Goal: Task Accomplishment & Management: Use online tool/utility

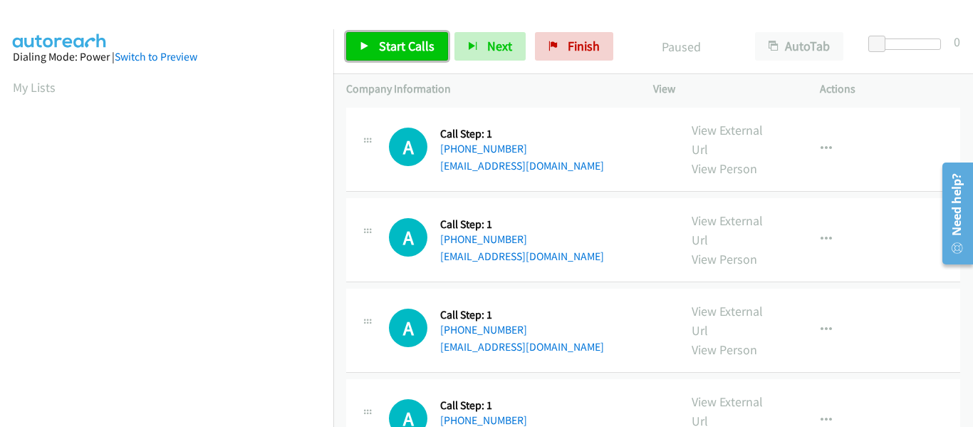
click at [377, 43] on link "Start Calls" at bounding box center [397, 46] width 102 height 28
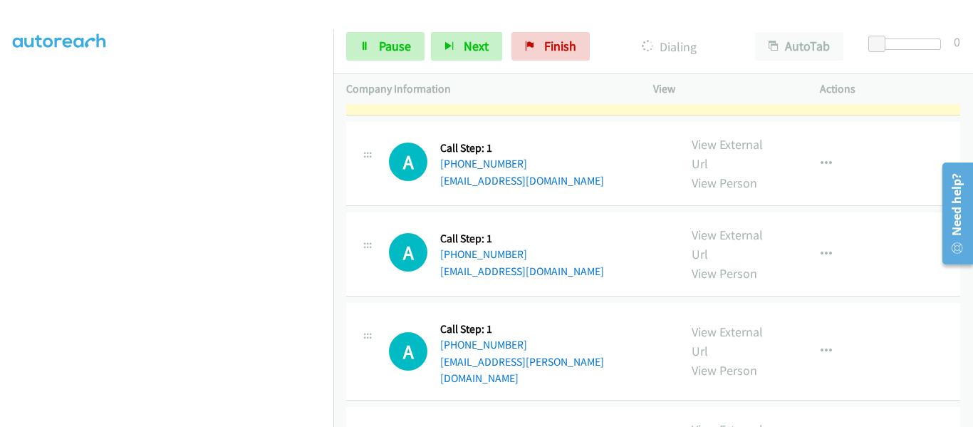
scroll to position [356, 0]
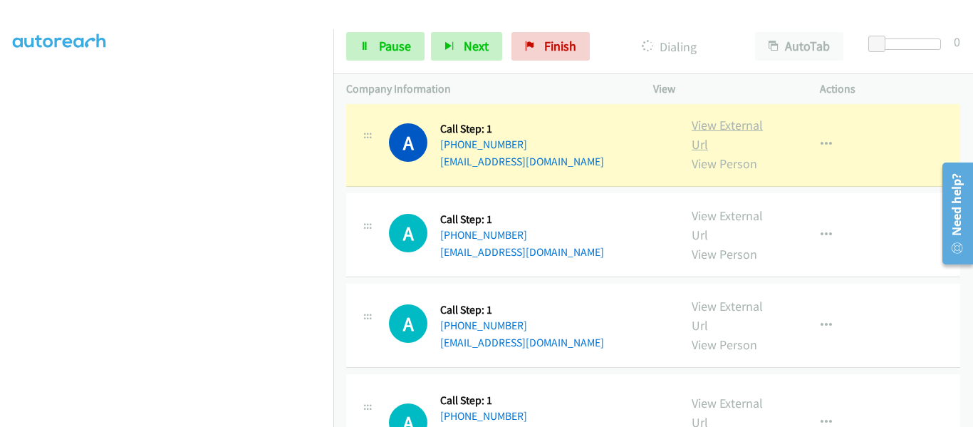
click at [720, 130] on link "View External Url" at bounding box center [726, 135] width 71 height 36
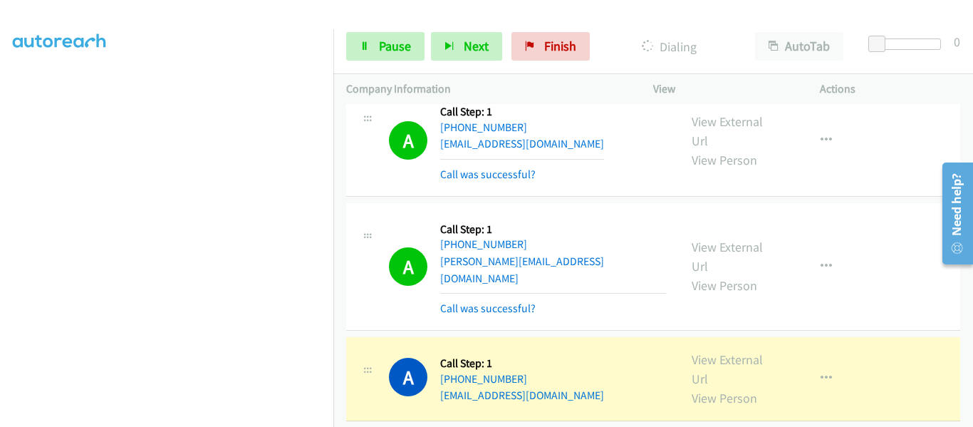
scroll to position [997, 0]
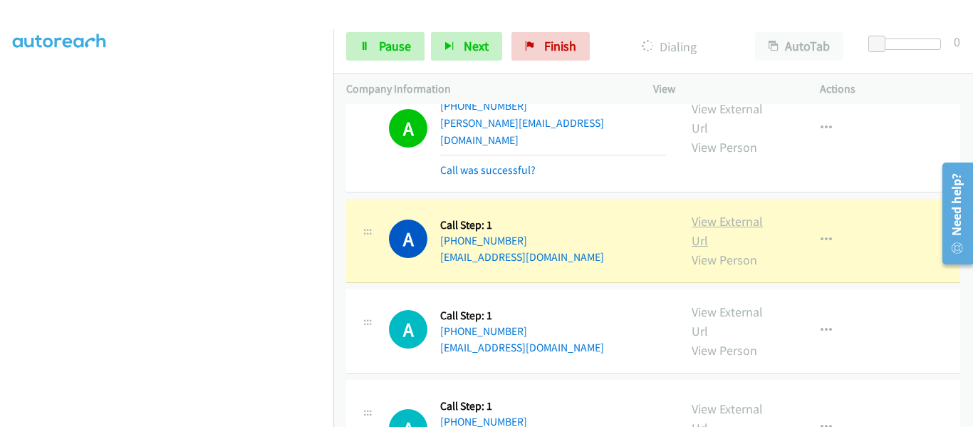
click at [738, 213] on link "View External Url" at bounding box center [726, 231] width 71 height 36
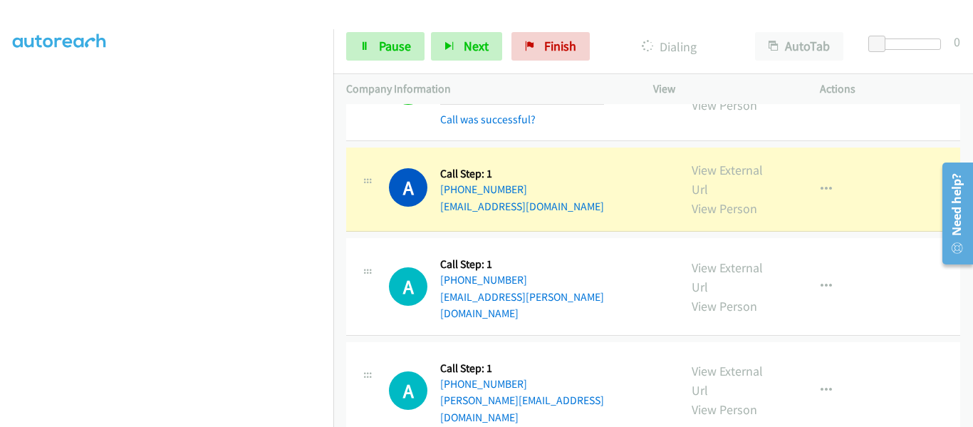
scroll to position [1139, 0]
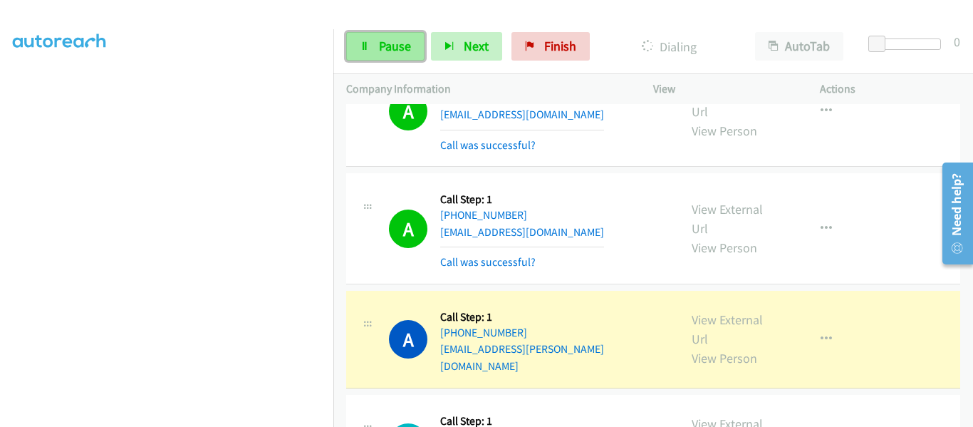
click at [361, 46] on icon at bounding box center [365, 47] width 10 height 10
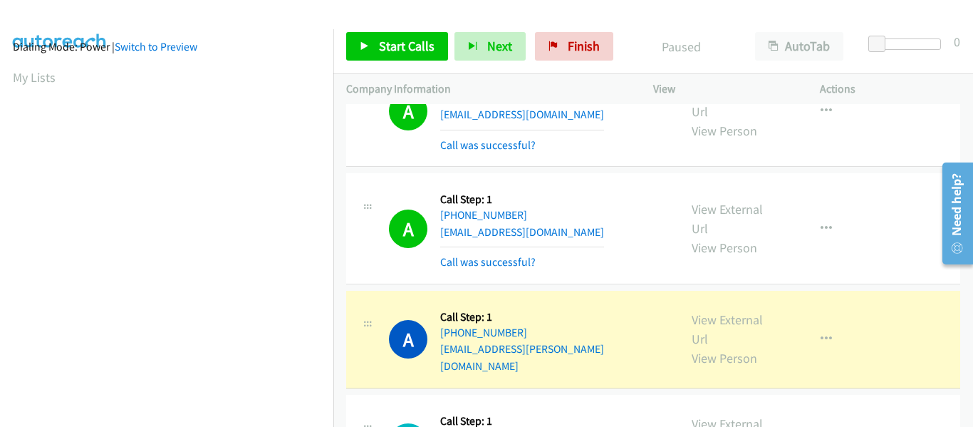
scroll to position [372, 0]
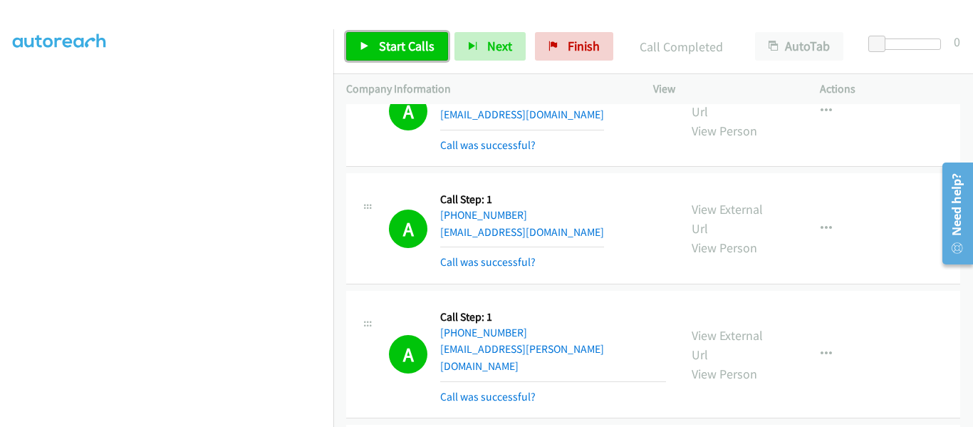
click at [370, 52] on link "Start Calls" at bounding box center [397, 46] width 102 height 28
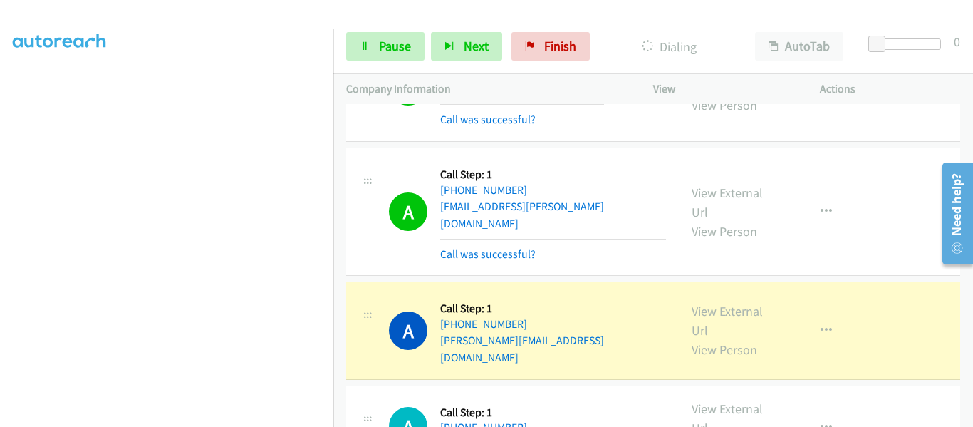
scroll to position [1424, 0]
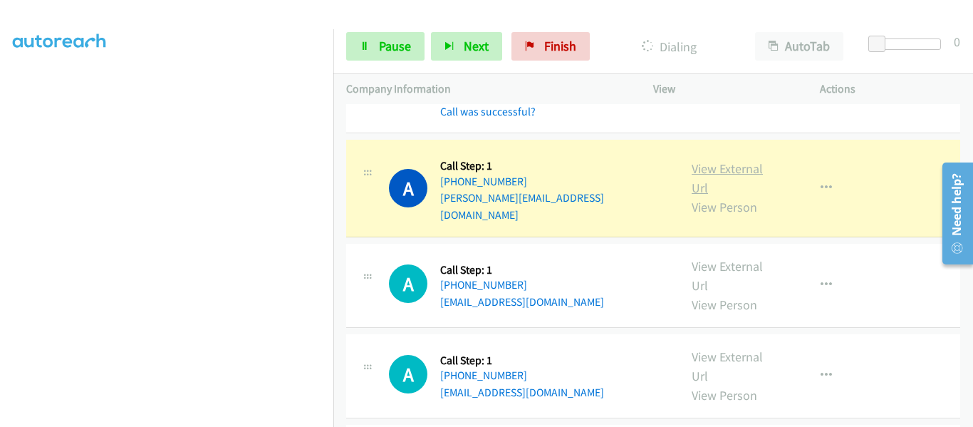
click at [721, 160] on link "View External Url" at bounding box center [726, 178] width 71 height 36
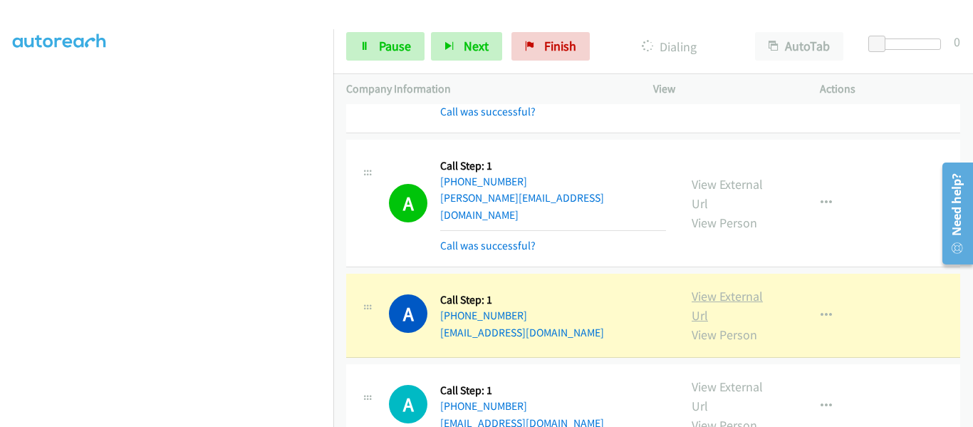
click at [734, 288] on link "View External Url" at bounding box center [726, 306] width 71 height 36
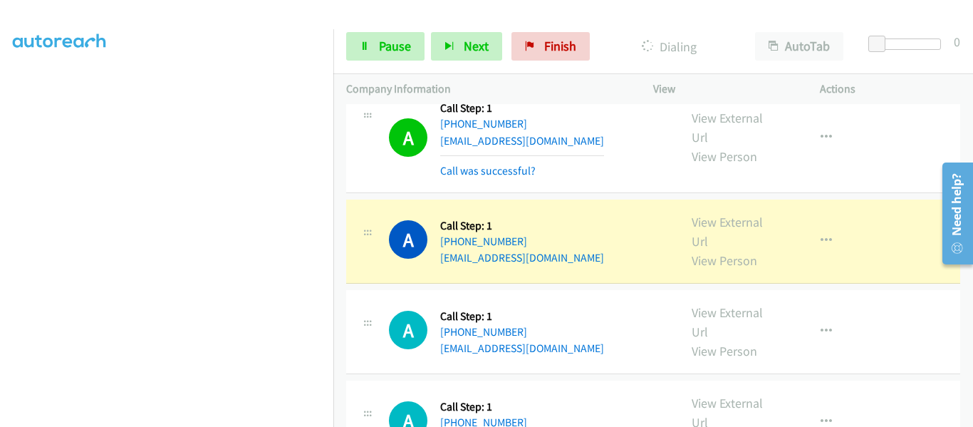
scroll to position [1852, 0]
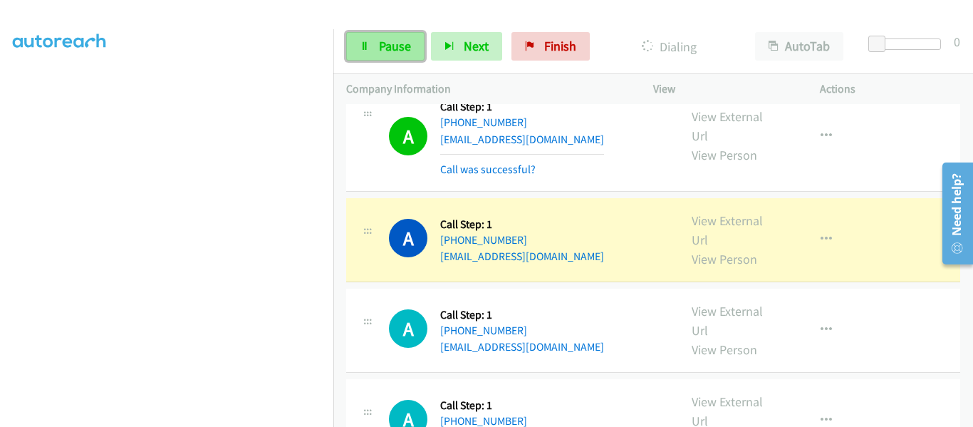
click at [372, 52] on link "Pause" at bounding box center [385, 46] width 78 height 28
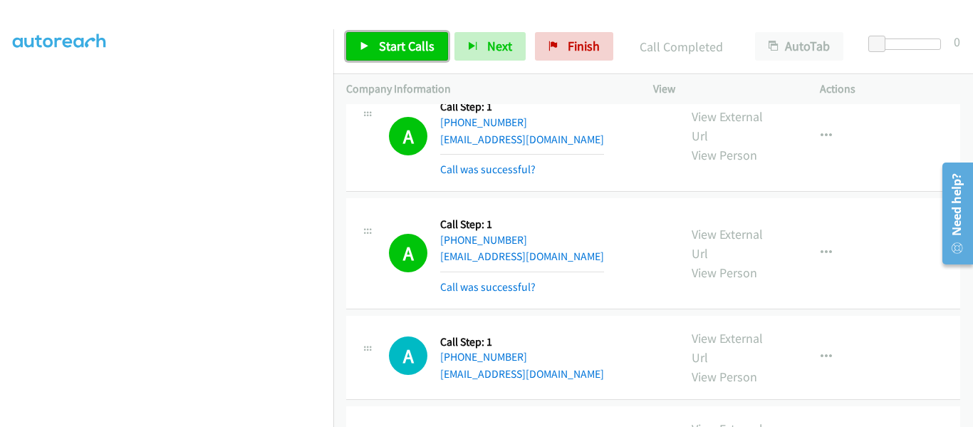
click at [360, 51] on link "Start Calls" at bounding box center [397, 46] width 102 height 28
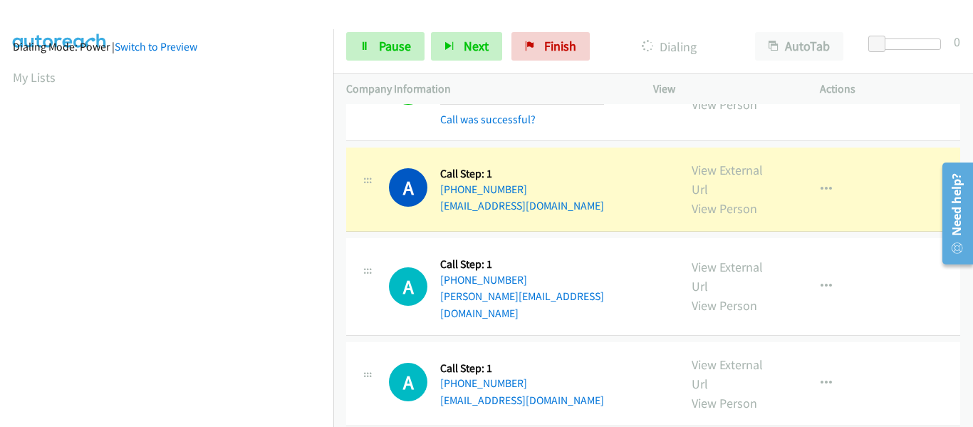
scroll to position [372, 0]
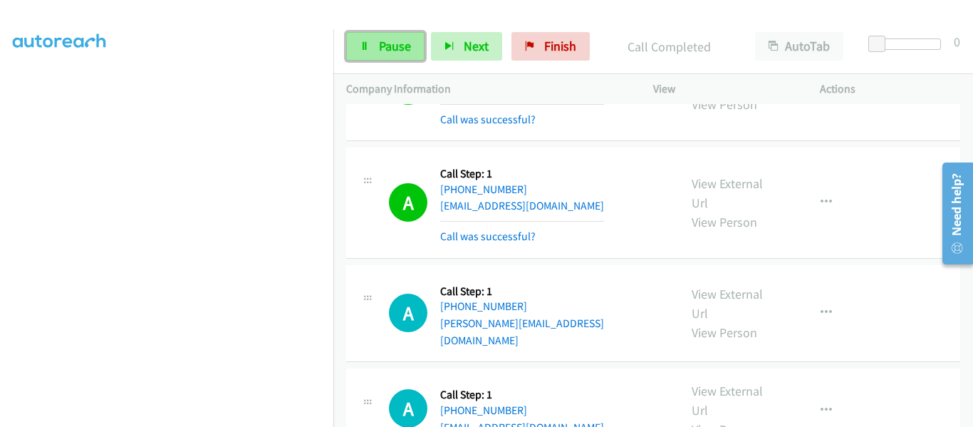
click at [385, 56] on link "Pause" at bounding box center [385, 46] width 78 height 28
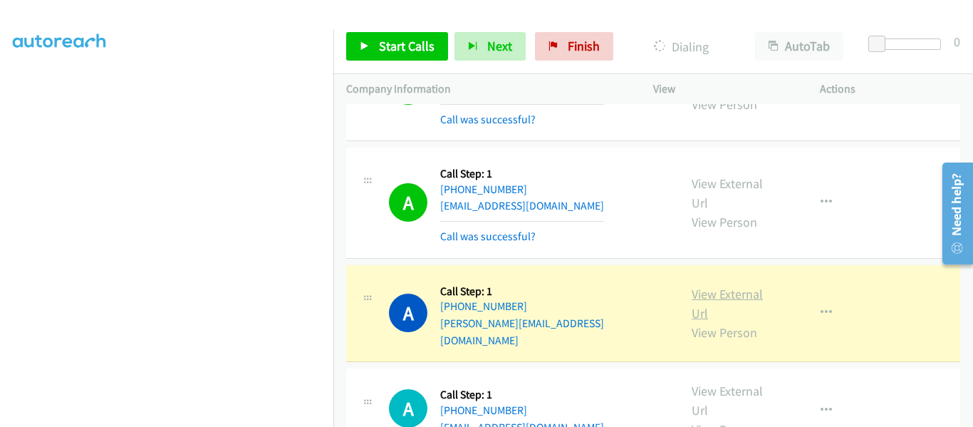
click at [713, 286] on link "View External Url" at bounding box center [726, 304] width 71 height 36
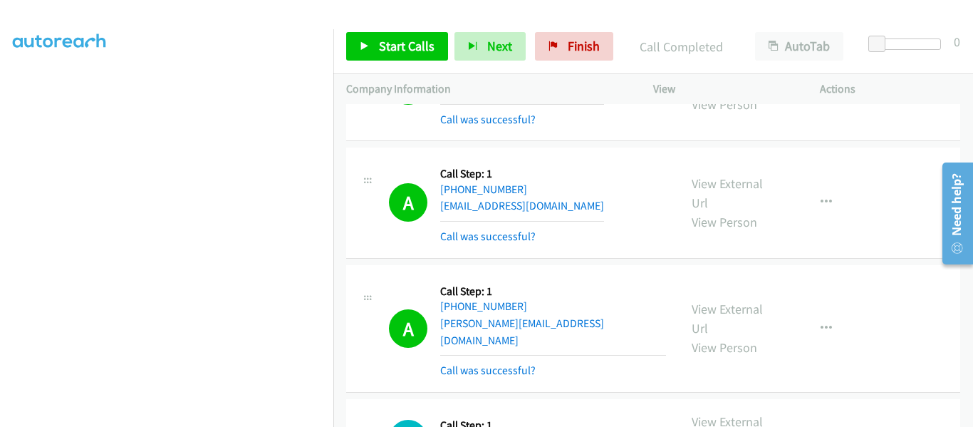
click at [729, 413] on link "View External Url" at bounding box center [726, 431] width 71 height 36
click at [362, 42] on icon at bounding box center [365, 47] width 10 height 10
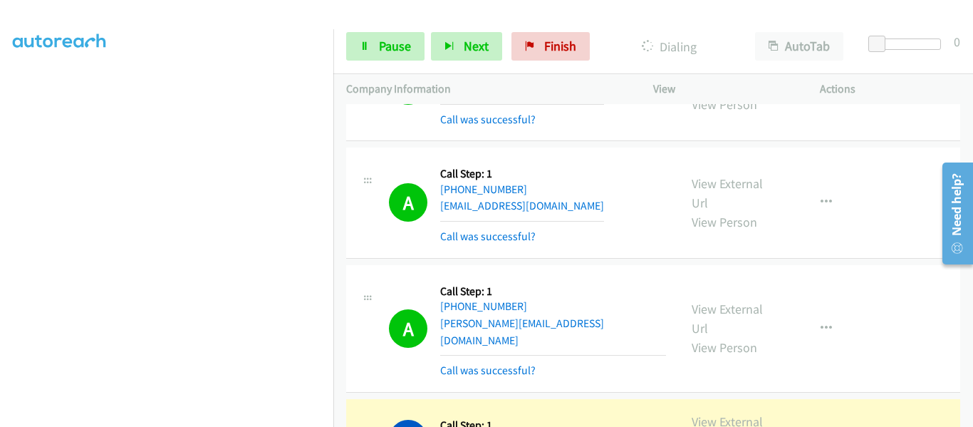
scroll to position [2208, 0]
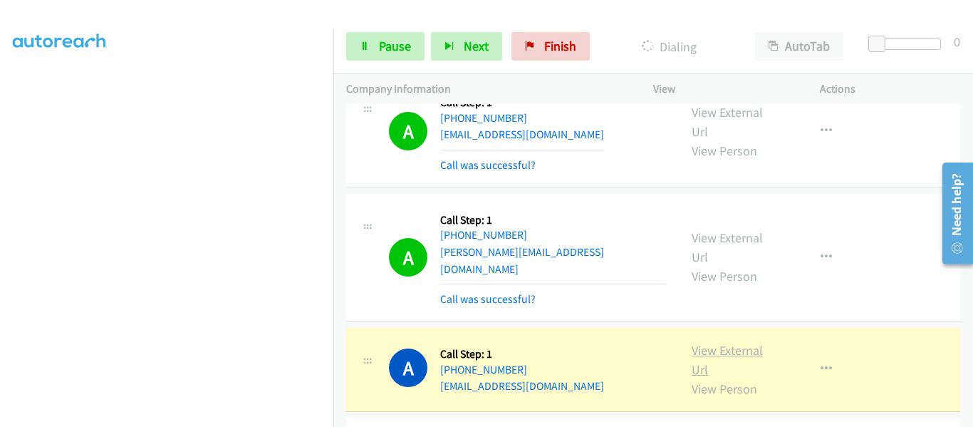
click at [704, 342] on link "View External Url" at bounding box center [726, 360] width 71 height 36
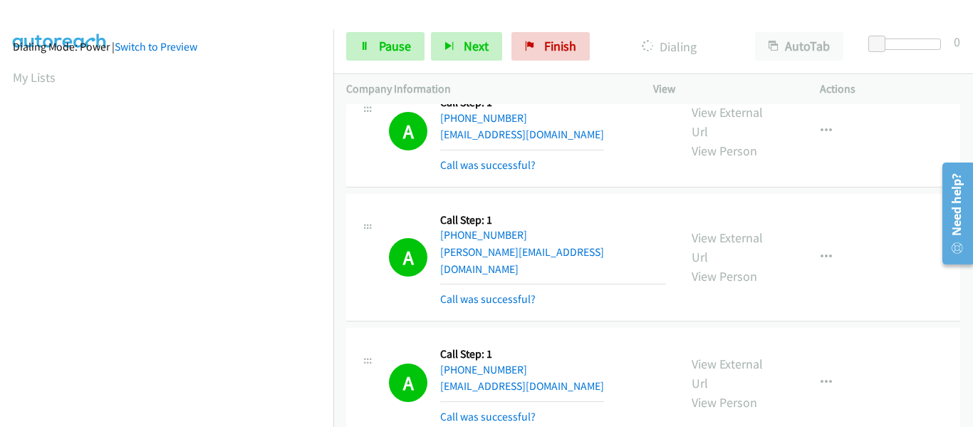
scroll to position [372, 0]
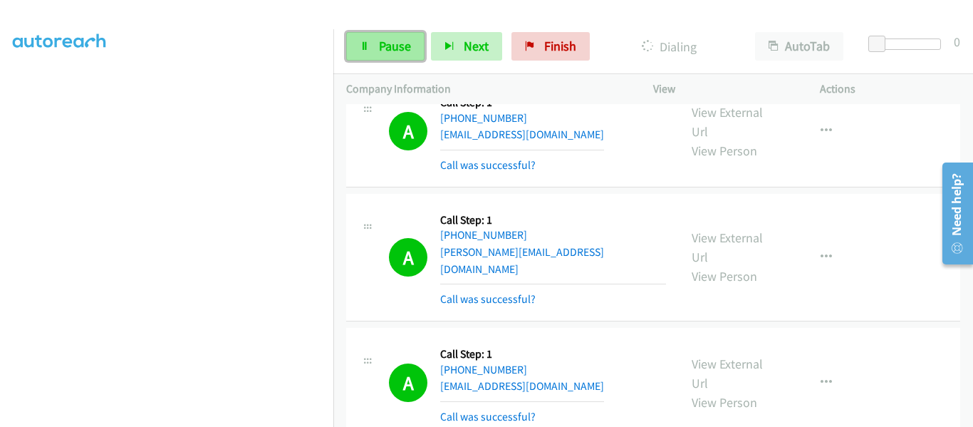
click at [387, 54] on link "Pause" at bounding box center [385, 46] width 78 height 28
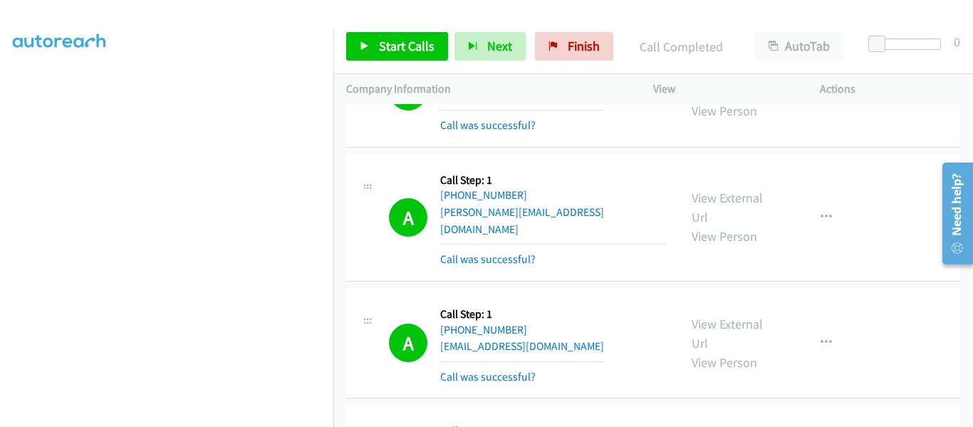
scroll to position [2136, 0]
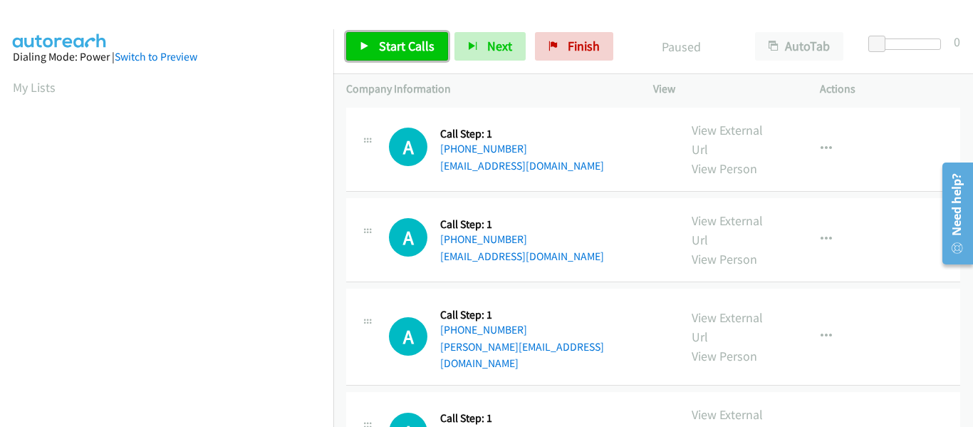
click at [367, 43] on icon at bounding box center [365, 47] width 10 height 10
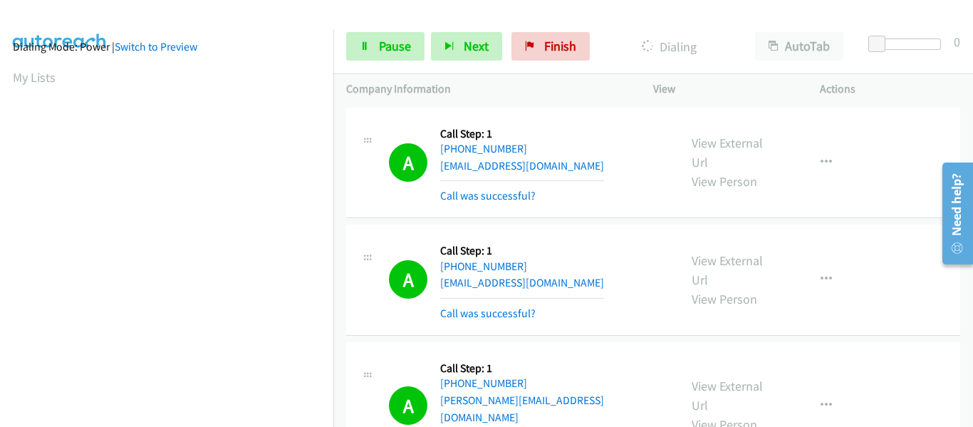
scroll to position [372, 0]
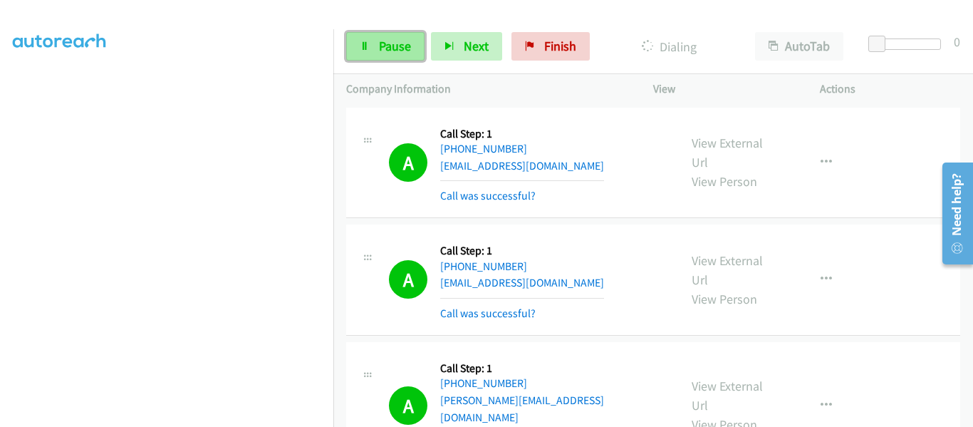
click at [358, 43] on link "Pause" at bounding box center [385, 46] width 78 height 28
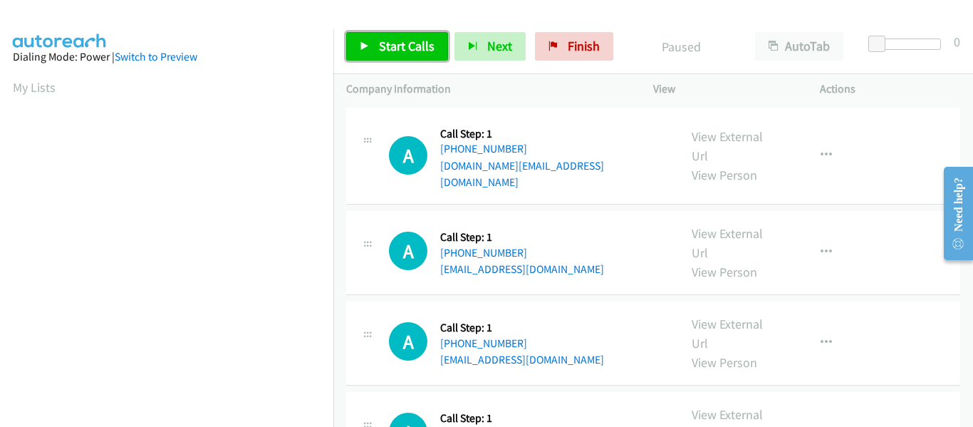
click at [365, 48] on icon at bounding box center [365, 47] width 10 height 10
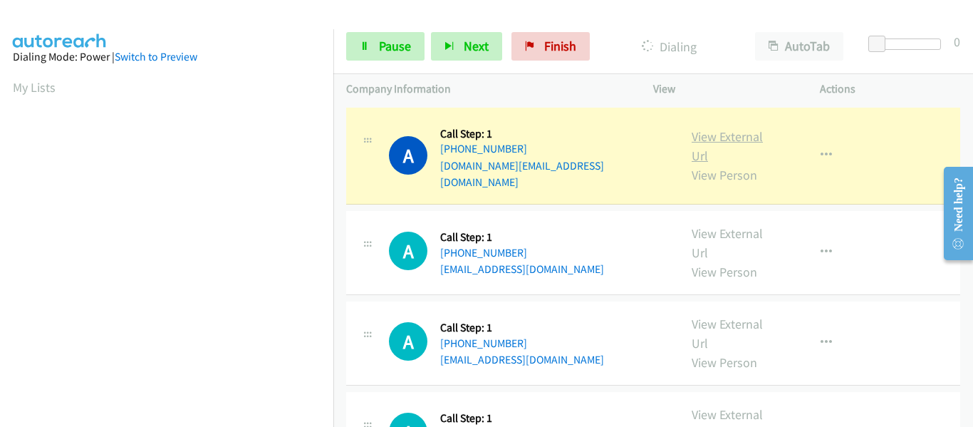
click at [727, 135] on link "View External Url" at bounding box center [726, 146] width 71 height 36
click at [807, 148] on button "button" at bounding box center [826, 155] width 38 height 28
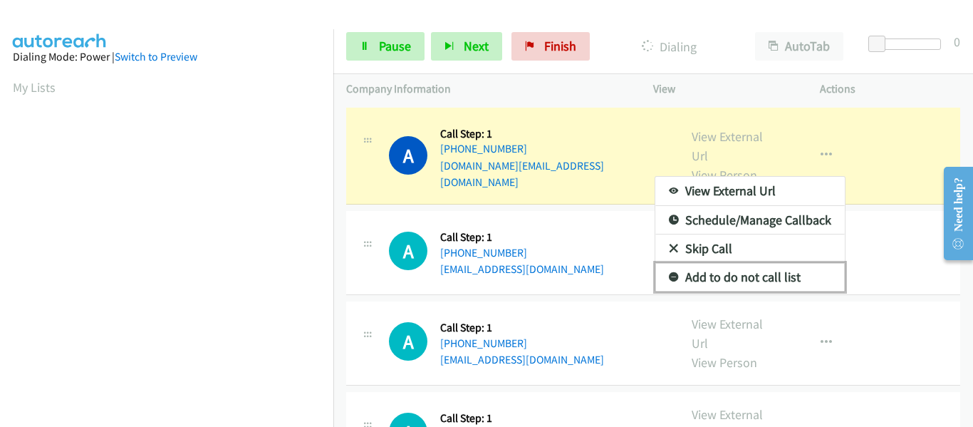
click at [720, 271] on link "Add to do not call list" at bounding box center [749, 277] width 189 height 28
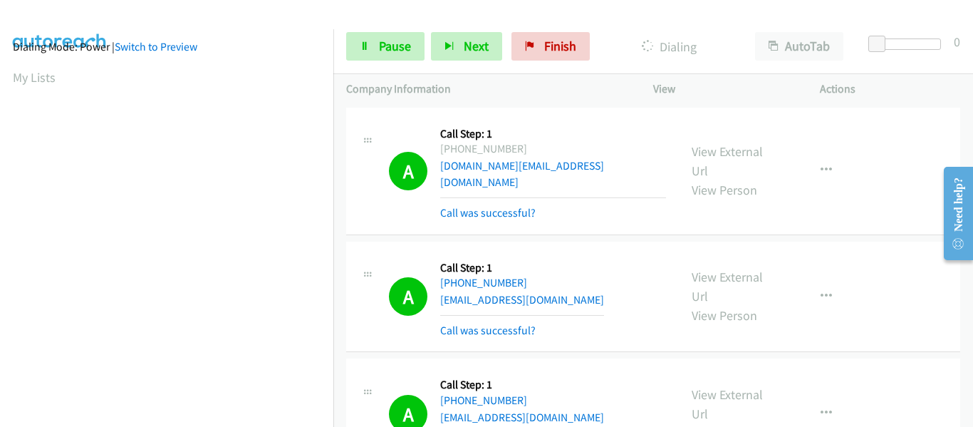
scroll to position [372, 0]
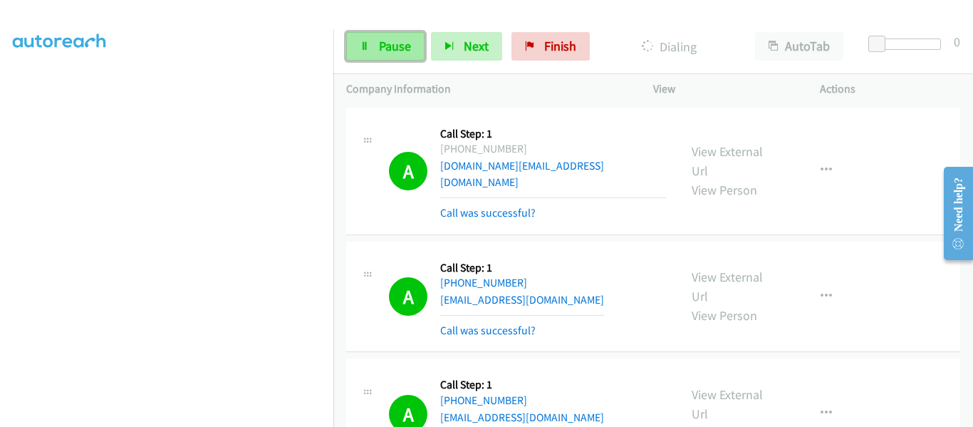
click at [375, 42] on link "Pause" at bounding box center [385, 46] width 78 height 28
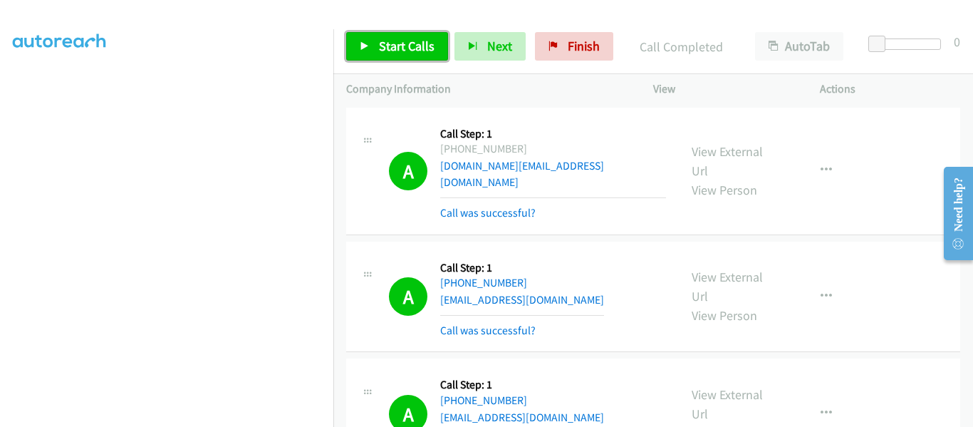
click at [369, 44] on icon at bounding box center [365, 47] width 10 height 10
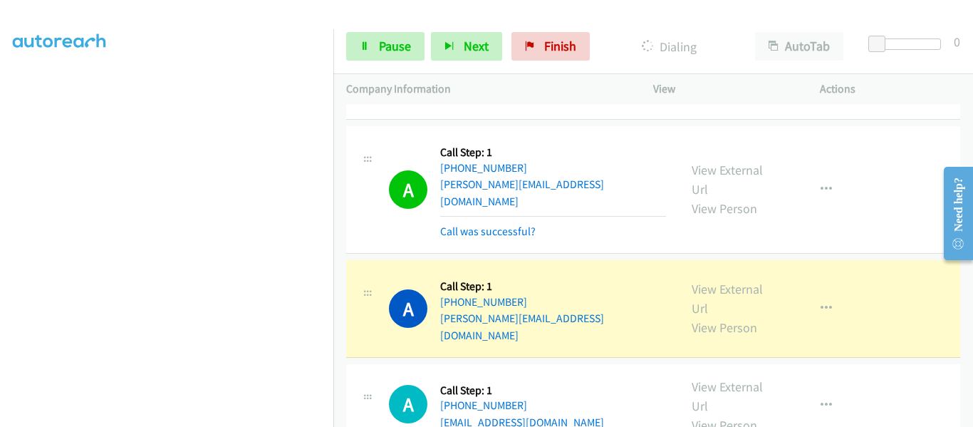
scroll to position [2920, 0]
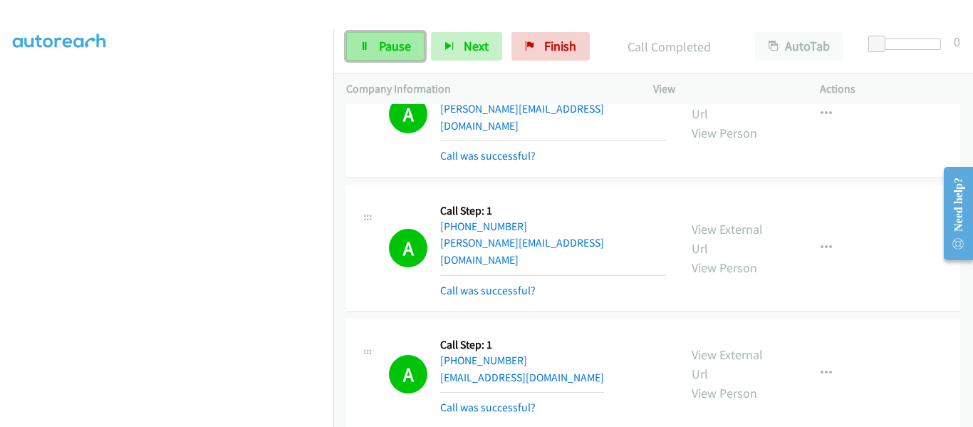
click at [365, 52] on link "Pause" at bounding box center [385, 46] width 78 height 28
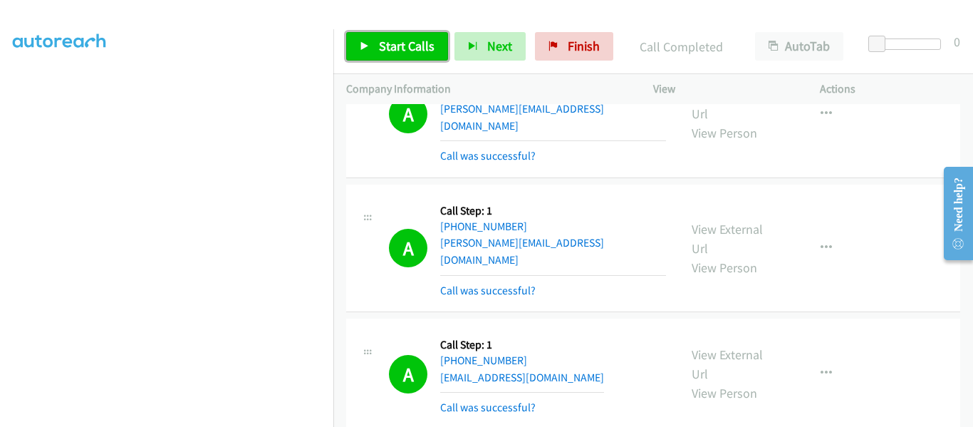
click at [372, 53] on link "Start Calls" at bounding box center [397, 46] width 102 height 28
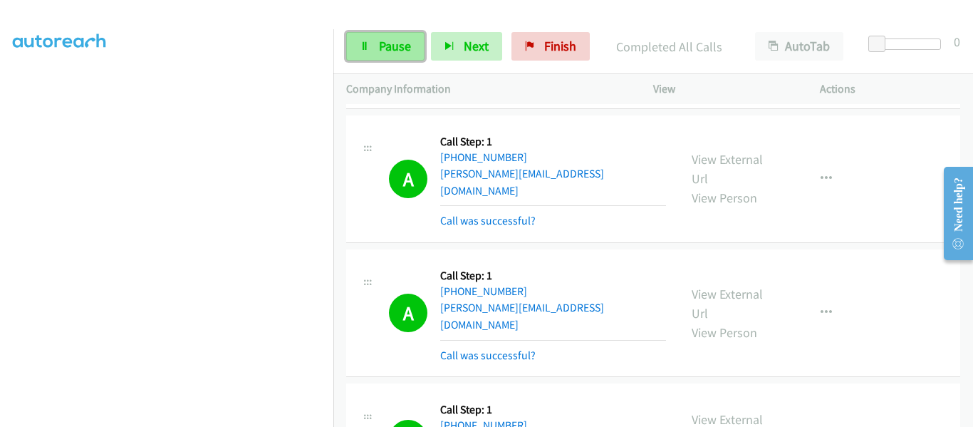
click at [382, 43] on span "Pause" at bounding box center [395, 46] width 32 height 16
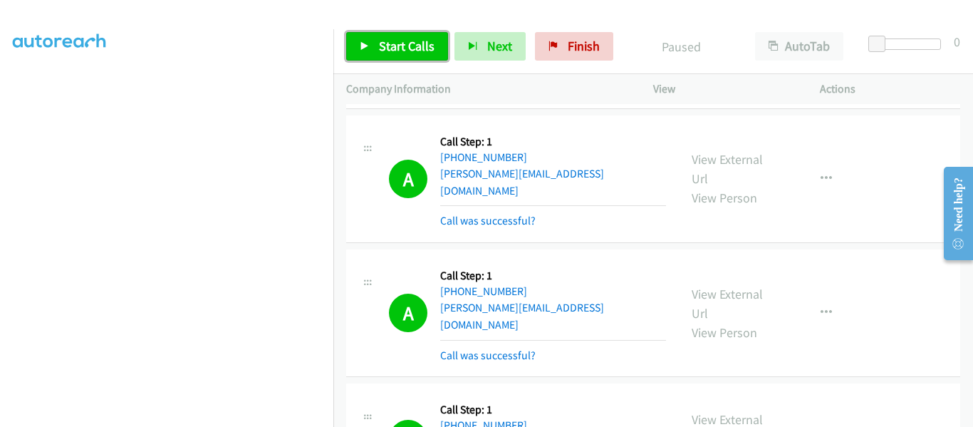
click at [367, 38] on link "Start Calls" at bounding box center [397, 46] width 102 height 28
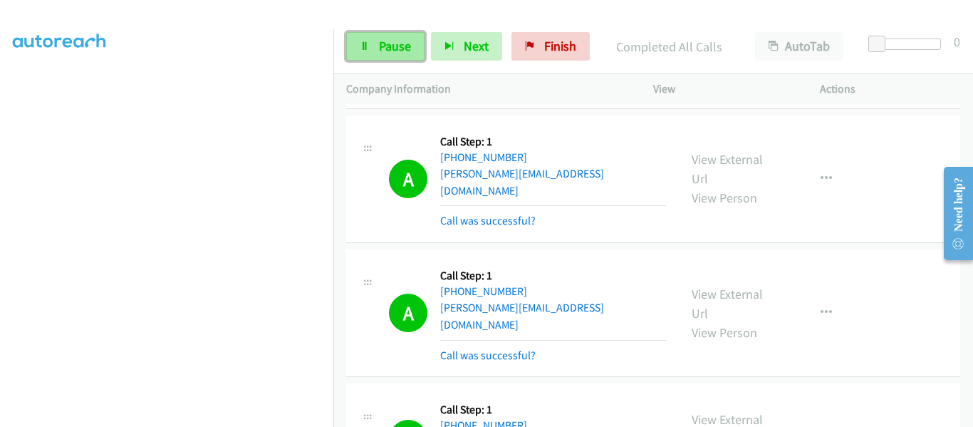
click at [372, 49] on link "Pause" at bounding box center [385, 46] width 78 height 28
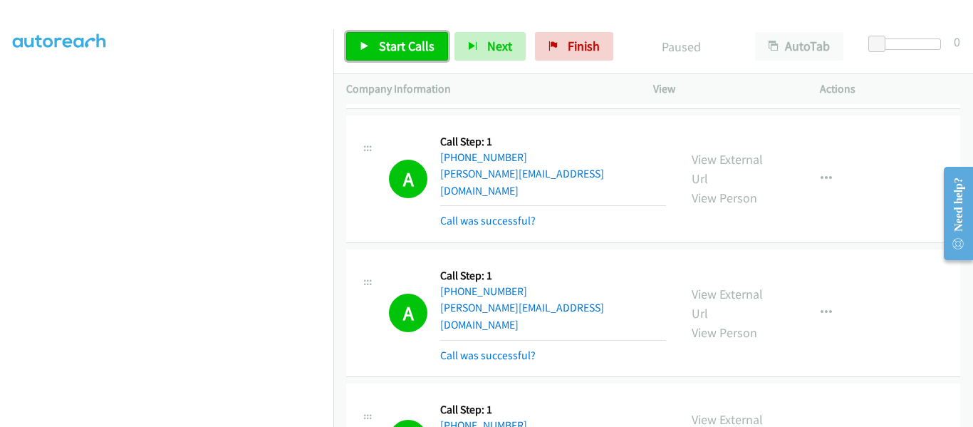
click at [374, 49] on link "Start Calls" at bounding box center [397, 46] width 102 height 28
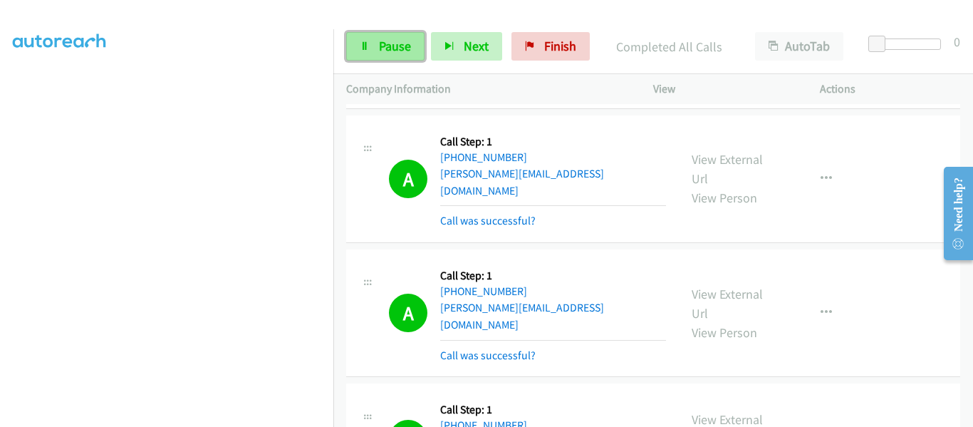
click at [386, 53] on span "Pause" at bounding box center [395, 46] width 32 height 16
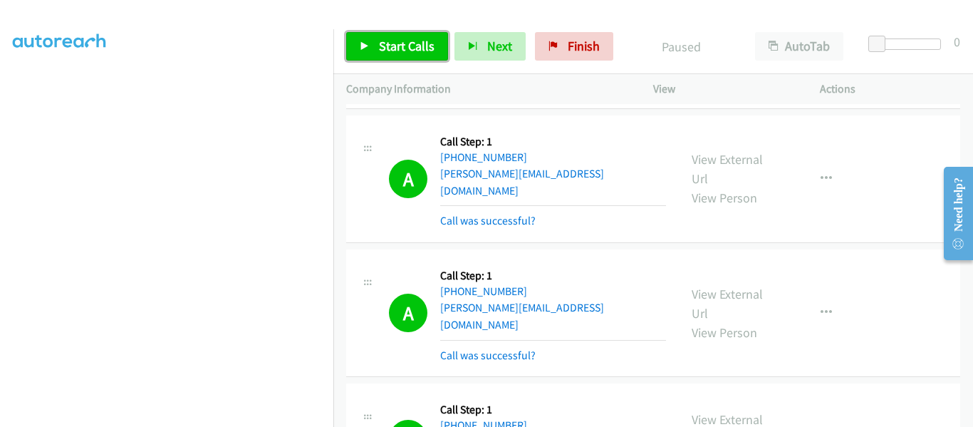
click at [359, 43] on link "Start Calls" at bounding box center [397, 46] width 102 height 28
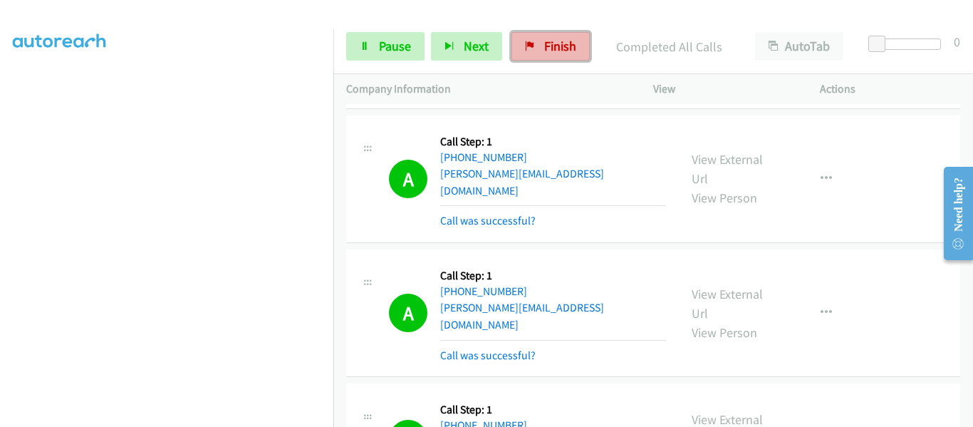
click at [532, 51] on icon at bounding box center [530, 47] width 10 height 10
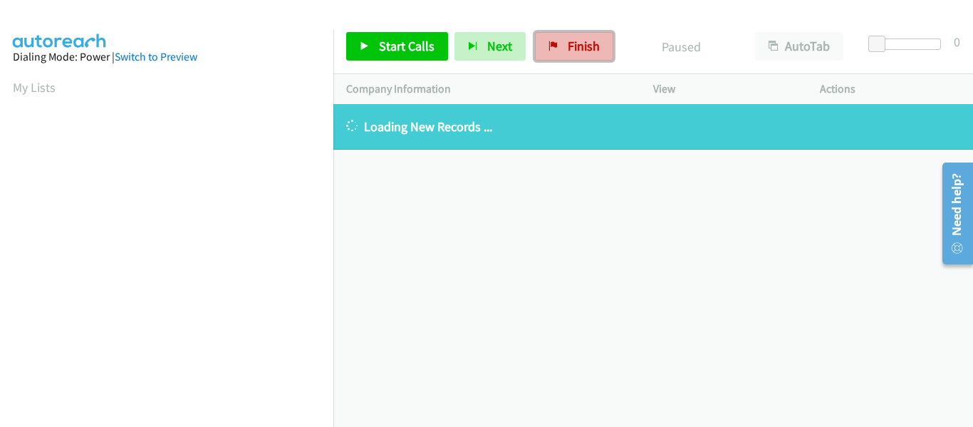
click at [579, 49] on span "Finish" at bounding box center [584, 46] width 32 height 16
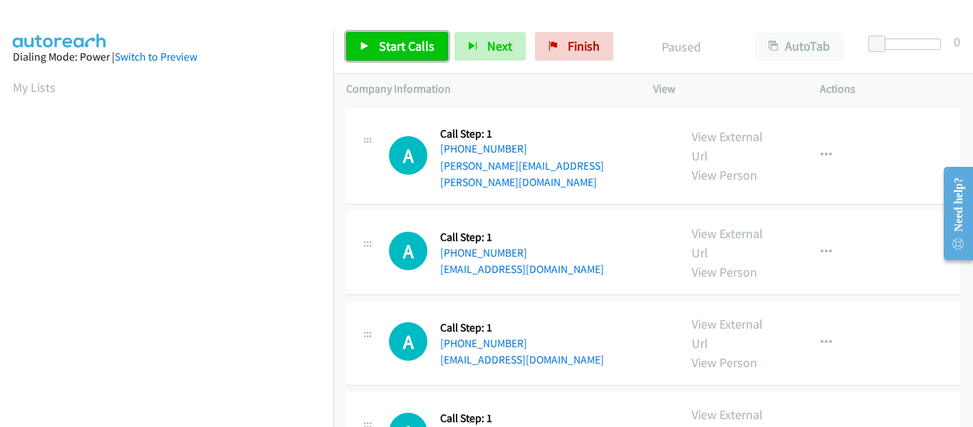
click at [349, 43] on link "Start Calls" at bounding box center [397, 46] width 102 height 28
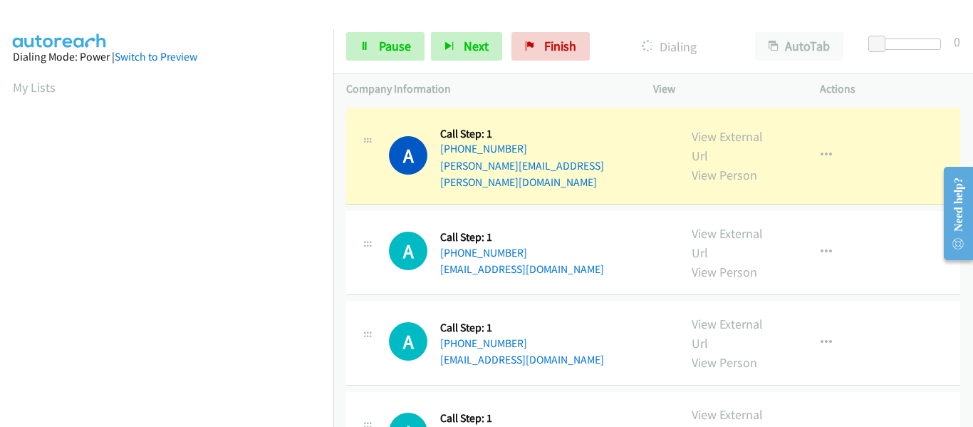
scroll to position [372, 0]
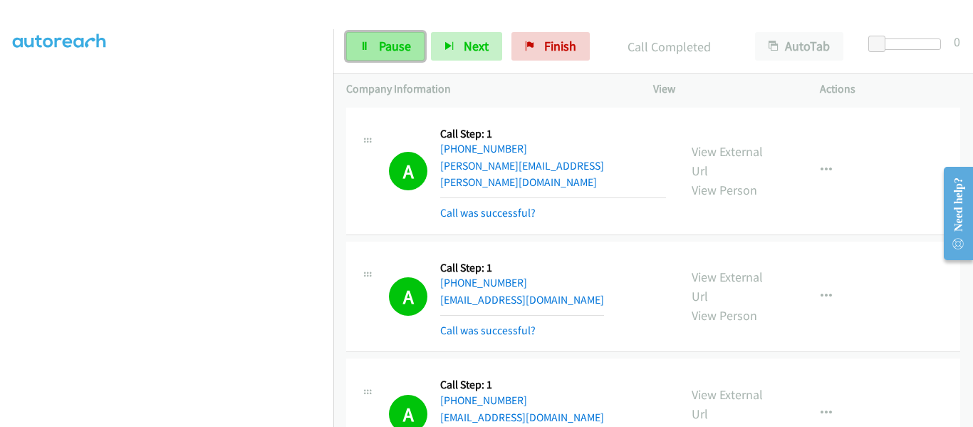
click at [363, 48] on icon at bounding box center [365, 47] width 10 height 10
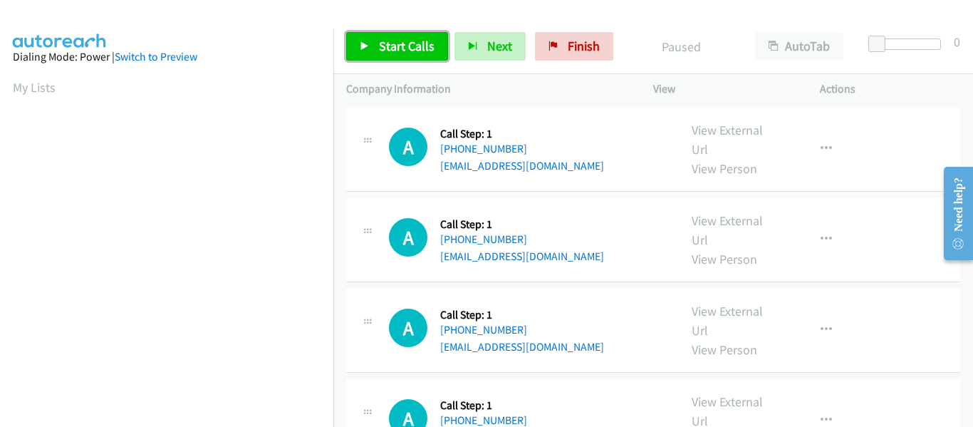
click at [363, 48] on icon at bounding box center [365, 47] width 10 height 10
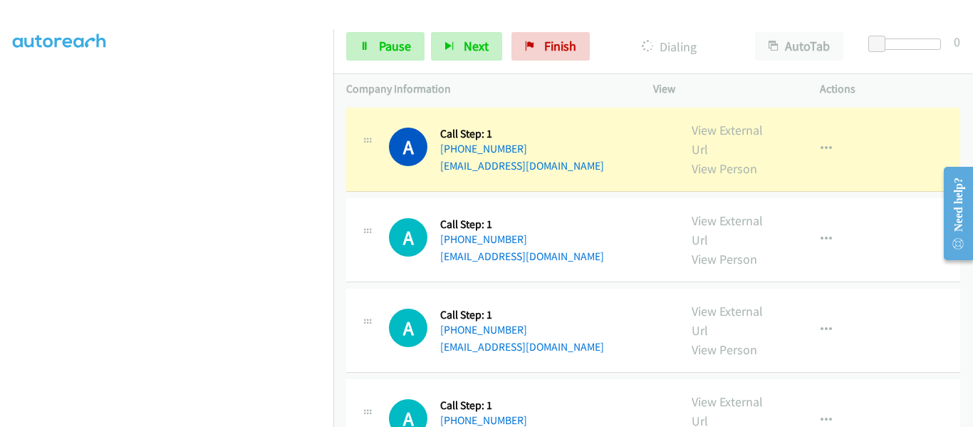
scroll to position [372, 0]
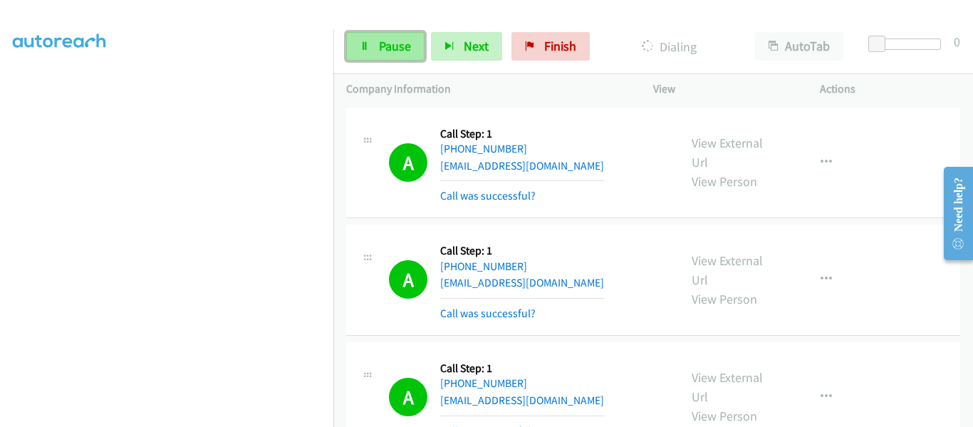
click at [370, 54] on link "Pause" at bounding box center [385, 46] width 78 height 28
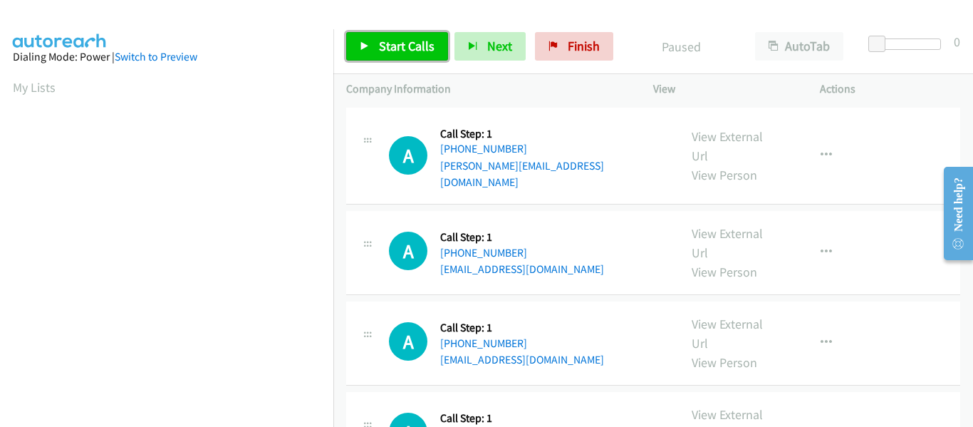
click at [370, 50] on link "Start Calls" at bounding box center [397, 46] width 102 height 28
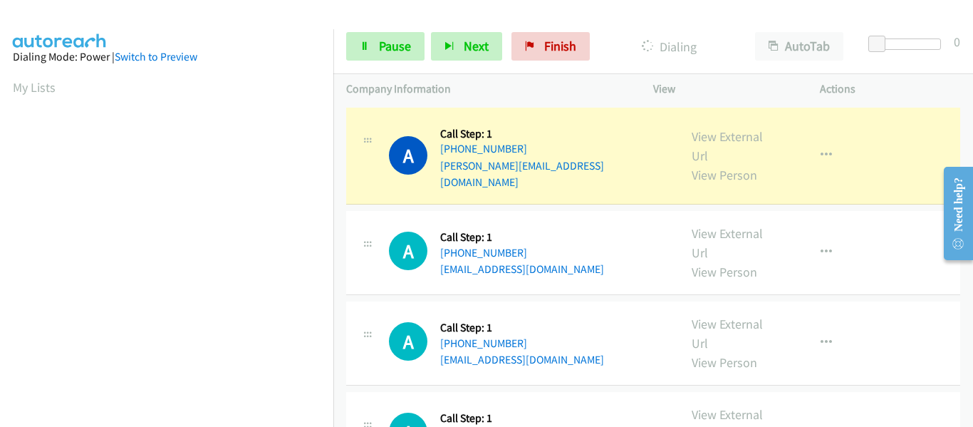
scroll to position [372, 0]
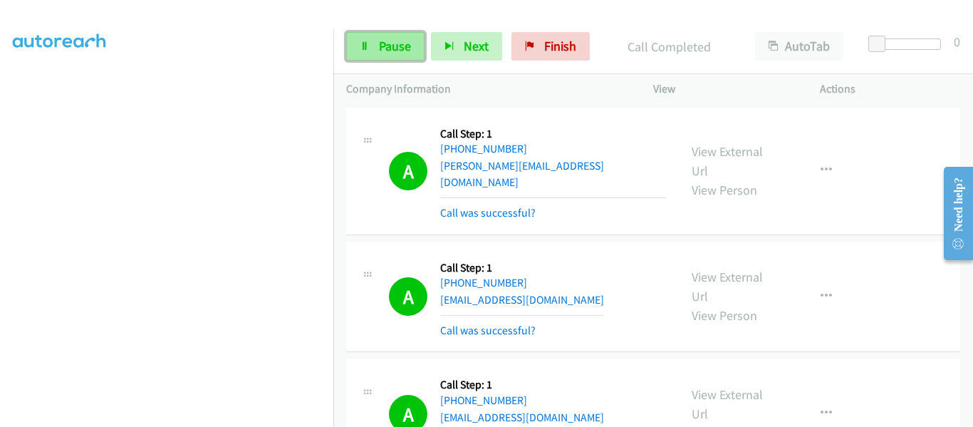
click at [362, 43] on icon at bounding box center [365, 47] width 10 height 10
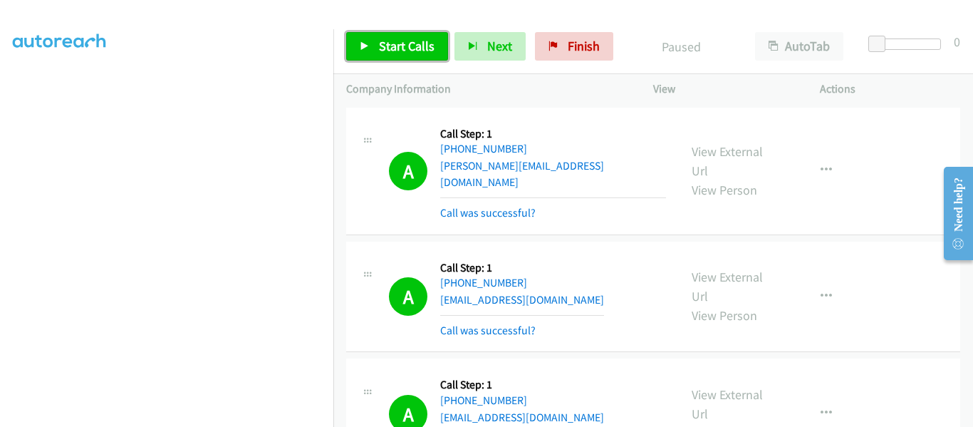
click at [366, 47] on icon at bounding box center [365, 47] width 10 height 10
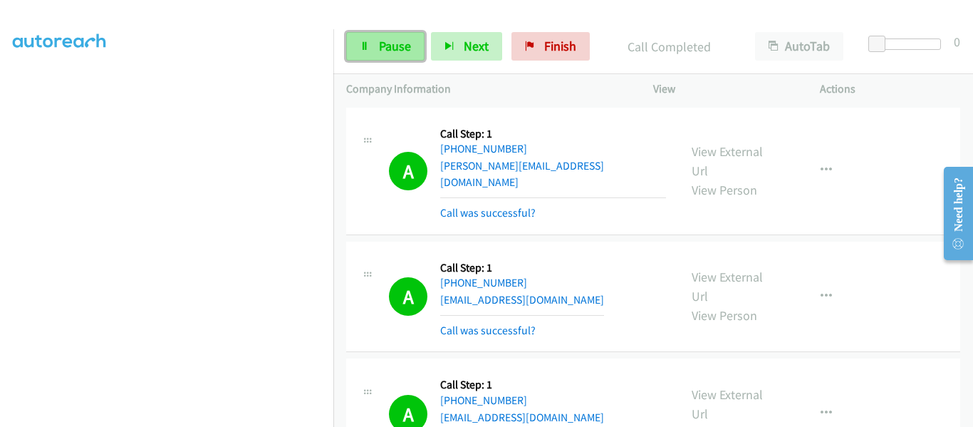
click at [387, 44] on span "Pause" at bounding box center [395, 46] width 32 height 16
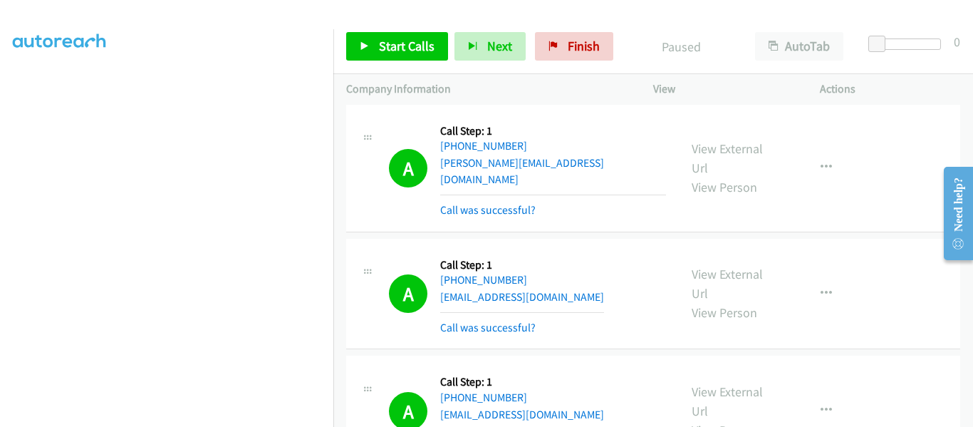
scroll to position [0, 0]
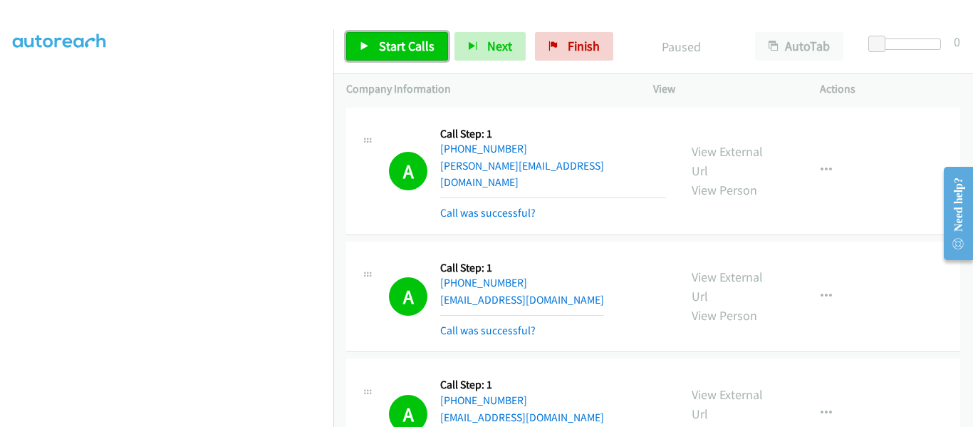
click at [371, 48] on link "Start Calls" at bounding box center [397, 46] width 102 height 28
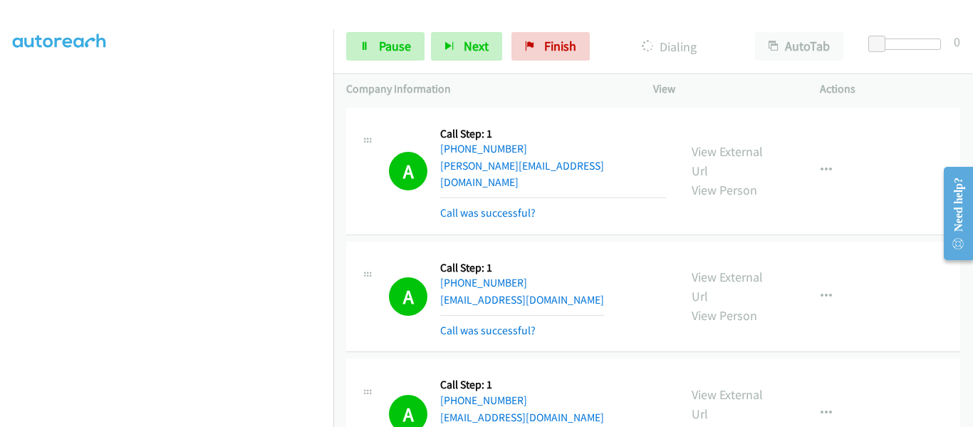
scroll to position [372, 0]
click at [361, 46] on icon at bounding box center [365, 47] width 10 height 10
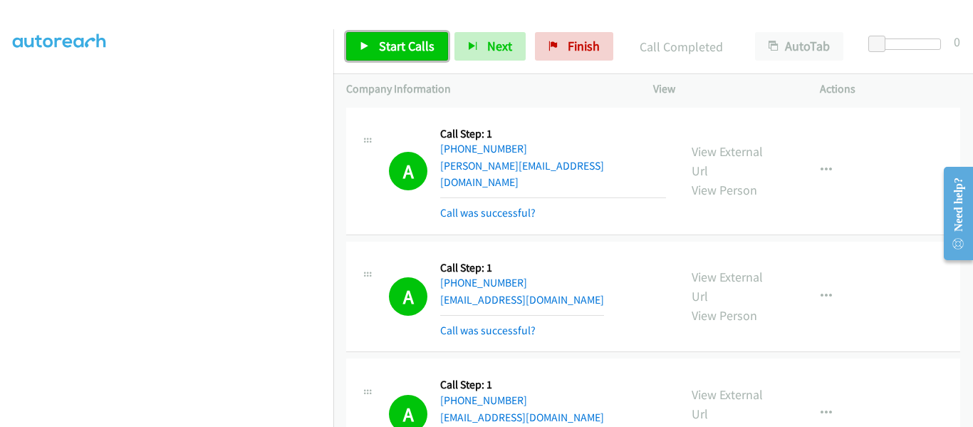
click at [369, 48] on icon at bounding box center [365, 47] width 10 height 10
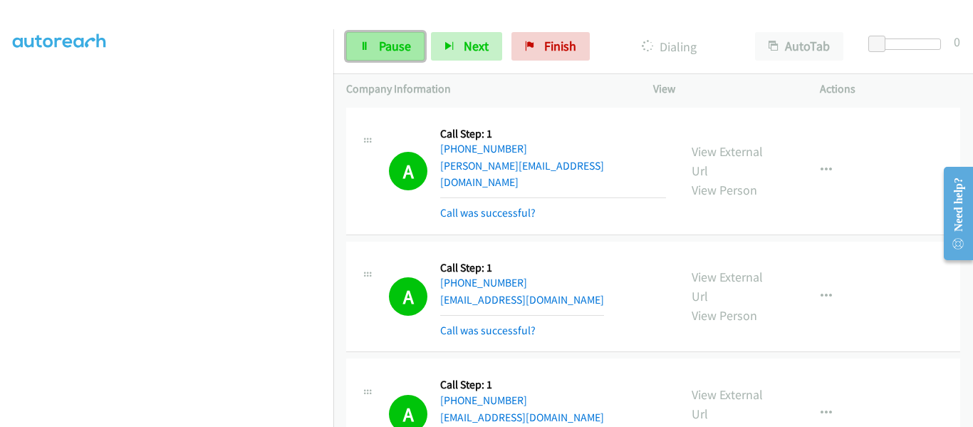
click at [381, 58] on link "Pause" at bounding box center [385, 46] width 78 height 28
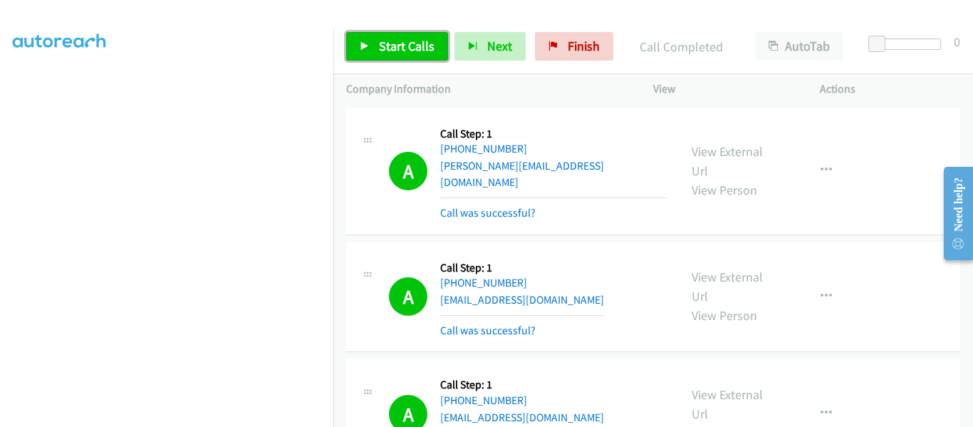
click at [355, 44] on link "Start Calls" at bounding box center [397, 46] width 102 height 28
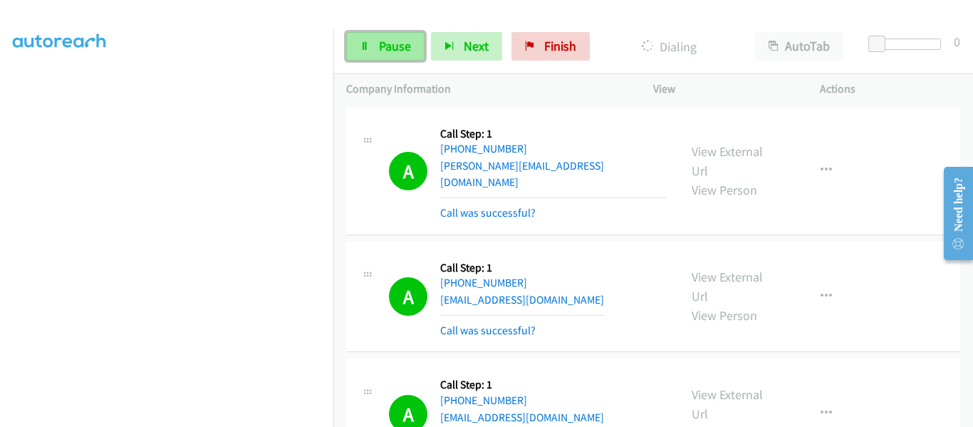
click at [375, 43] on link "Pause" at bounding box center [385, 46] width 78 height 28
